Goal: Navigation & Orientation: Go to known website

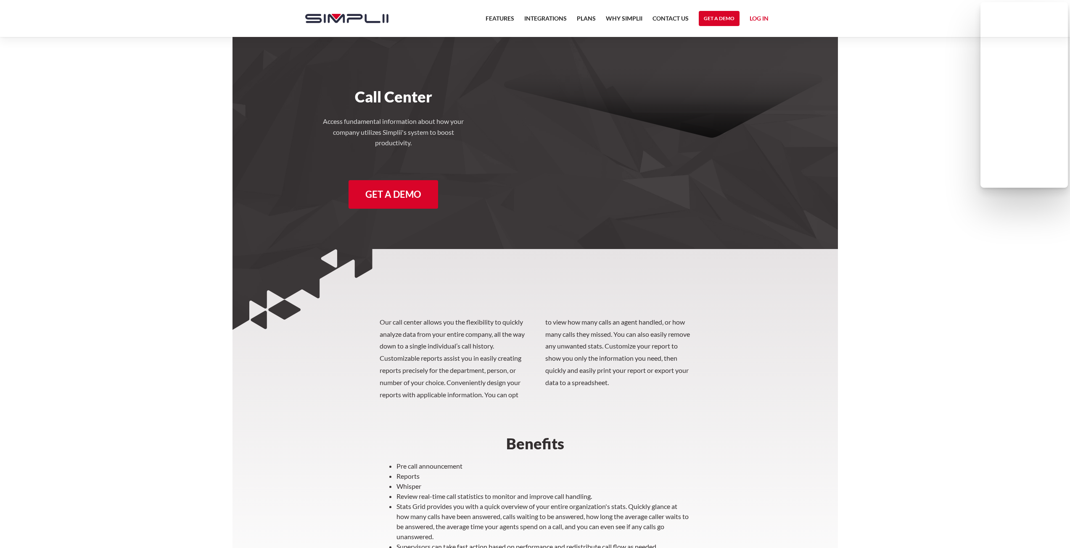
click at [771, 24] on nav "Features Integrations PRoducts Plans Why Simplii Contact US Master Agreement Ge…" at bounding box center [626, 18] width 293 height 37
click at [764, 18] on link "Log in" at bounding box center [758, 19] width 19 height 13
click at [725, 19] on link "Get a Demo" at bounding box center [718, 18] width 41 height 15
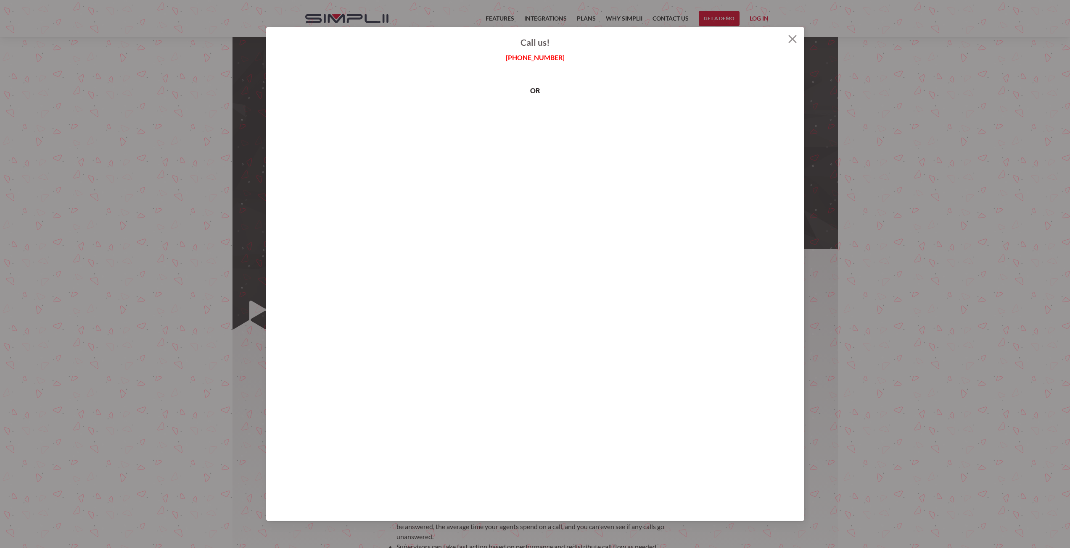
click at [794, 38] on img at bounding box center [792, 39] width 8 height 8
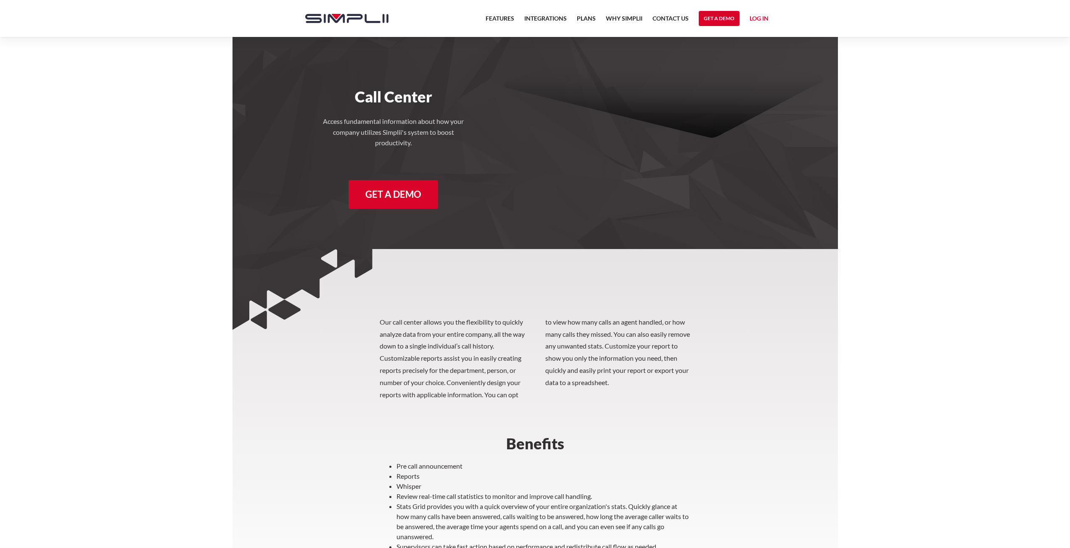
click at [757, 18] on link "Log in" at bounding box center [758, 19] width 19 height 13
